Goal: Information Seeking & Learning: Learn about a topic

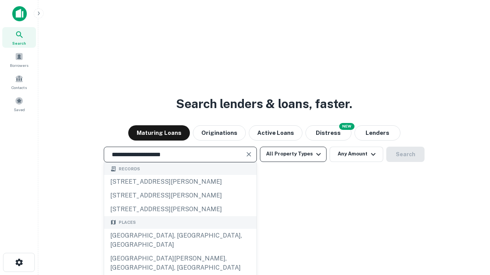
click at [180, 252] on div "[GEOGRAPHIC_DATA], [GEOGRAPHIC_DATA], [GEOGRAPHIC_DATA]" at bounding box center [180, 240] width 152 height 23
click at [293, 154] on button "All Property Types" at bounding box center [293, 154] width 67 height 15
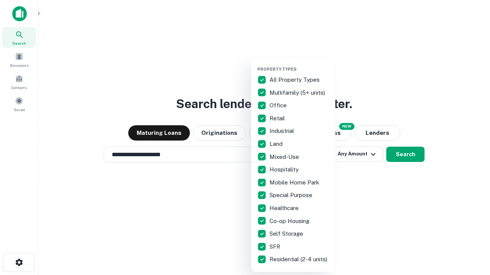
type input "**********"
click at [299, 64] on button "button" at bounding box center [299, 64] width 84 height 0
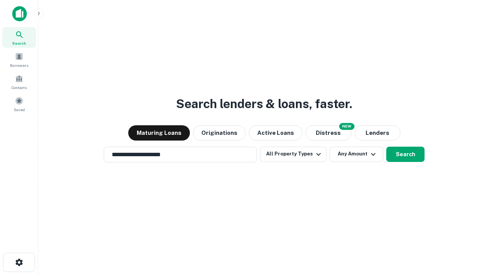
scroll to position [12, 0]
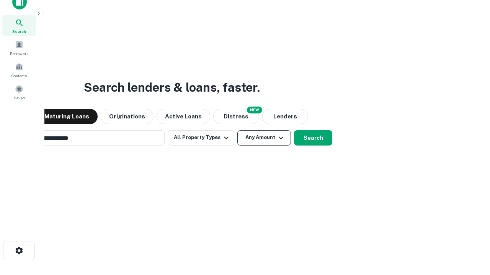
click at [237, 130] on button "Any Amount" at bounding box center [264, 137] width 54 height 15
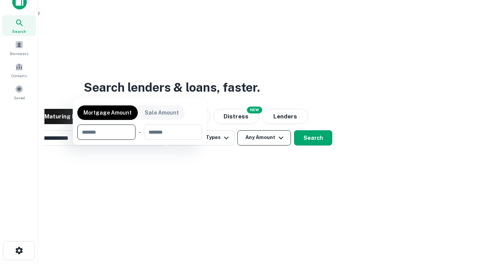
scroll to position [12, 0]
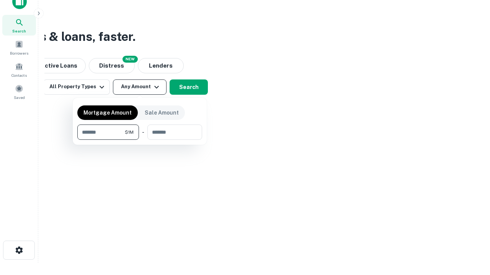
type input "*******"
click at [140, 140] on button "button" at bounding box center [139, 140] width 125 height 0
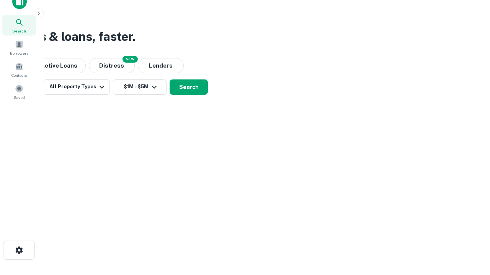
scroll to position [12, 0]
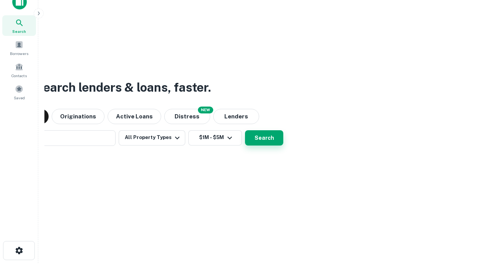
click at [245, 130] on button "Search" at bounding box center [264, 137] width 38 height 15
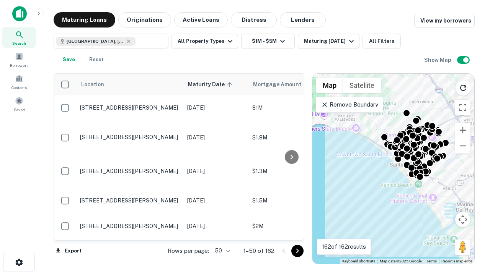
click at [221, 251] on body "Search Borrowers Contacts Saved Maturing Loans Originations Active Loans Distre…" at bounding box center [245, 137] width 490 height 275
click at [221, 232] on li "25" at bounding box center [221, 232] width 22 height 14
